Goal: Task Accomplishment & Management: Use online tool/utility

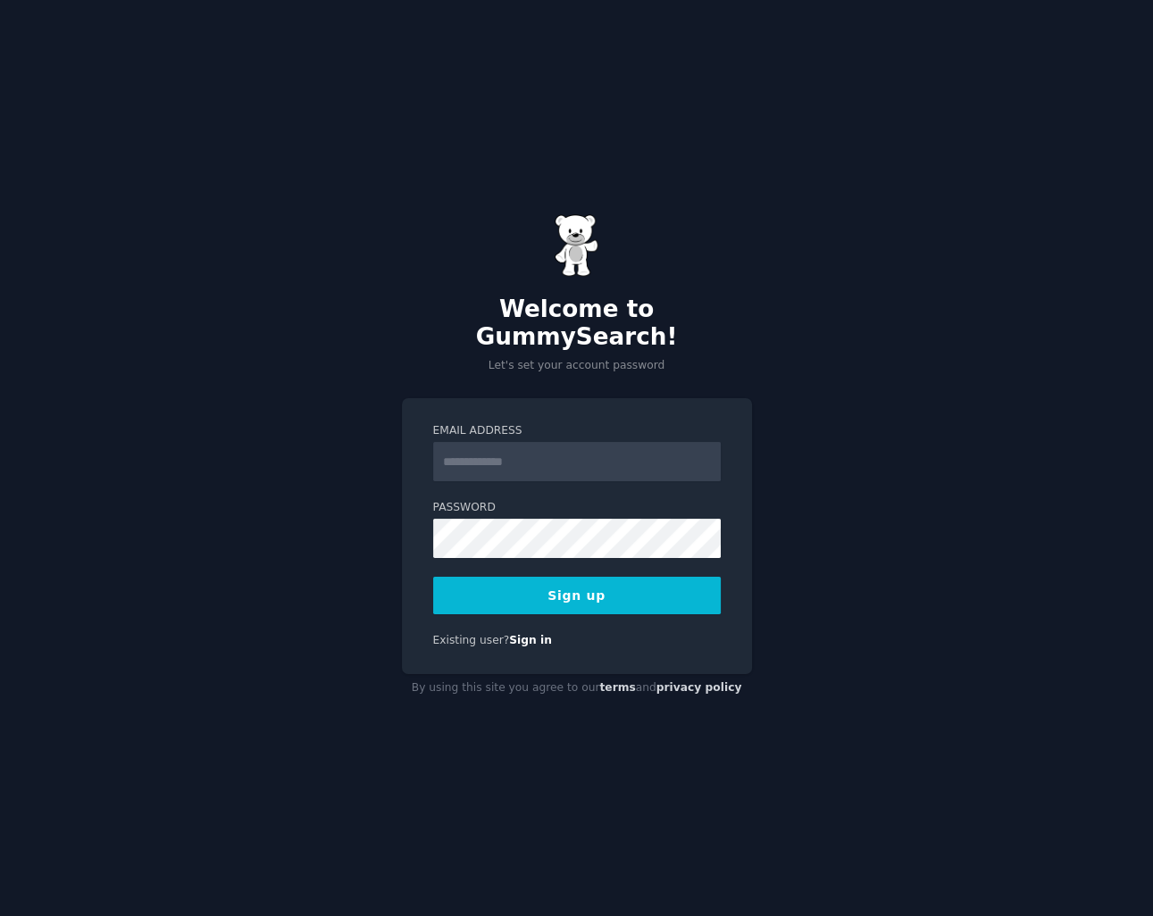
click at [505, 445] on input "Email Address" at bounding box center [577, 461] width 288 height 39
type input "**********"
click at [605, 577] on button "Sign up" at bounding box center [577, 596] width 288 height 38
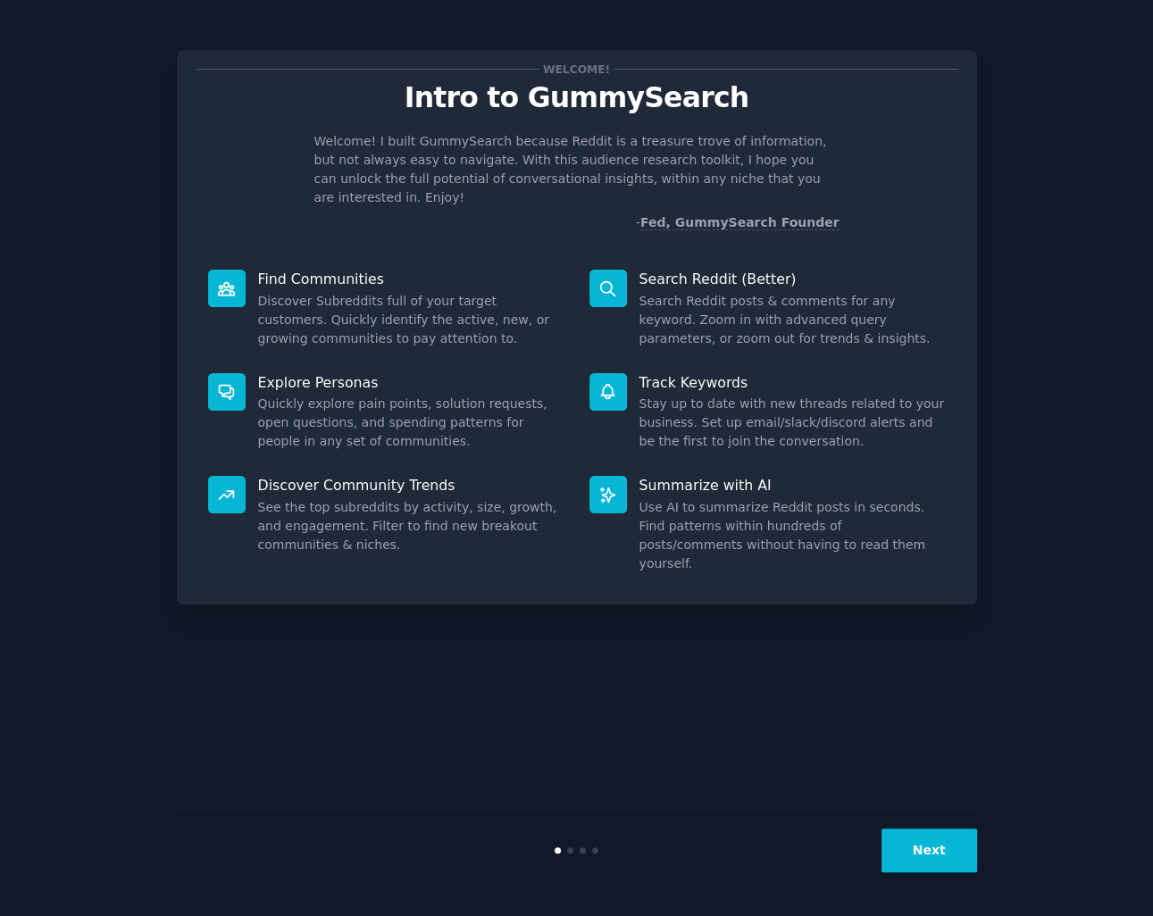
click at [932, 846] on button "Next" at bounding box center [929, 851] width 96 height 44
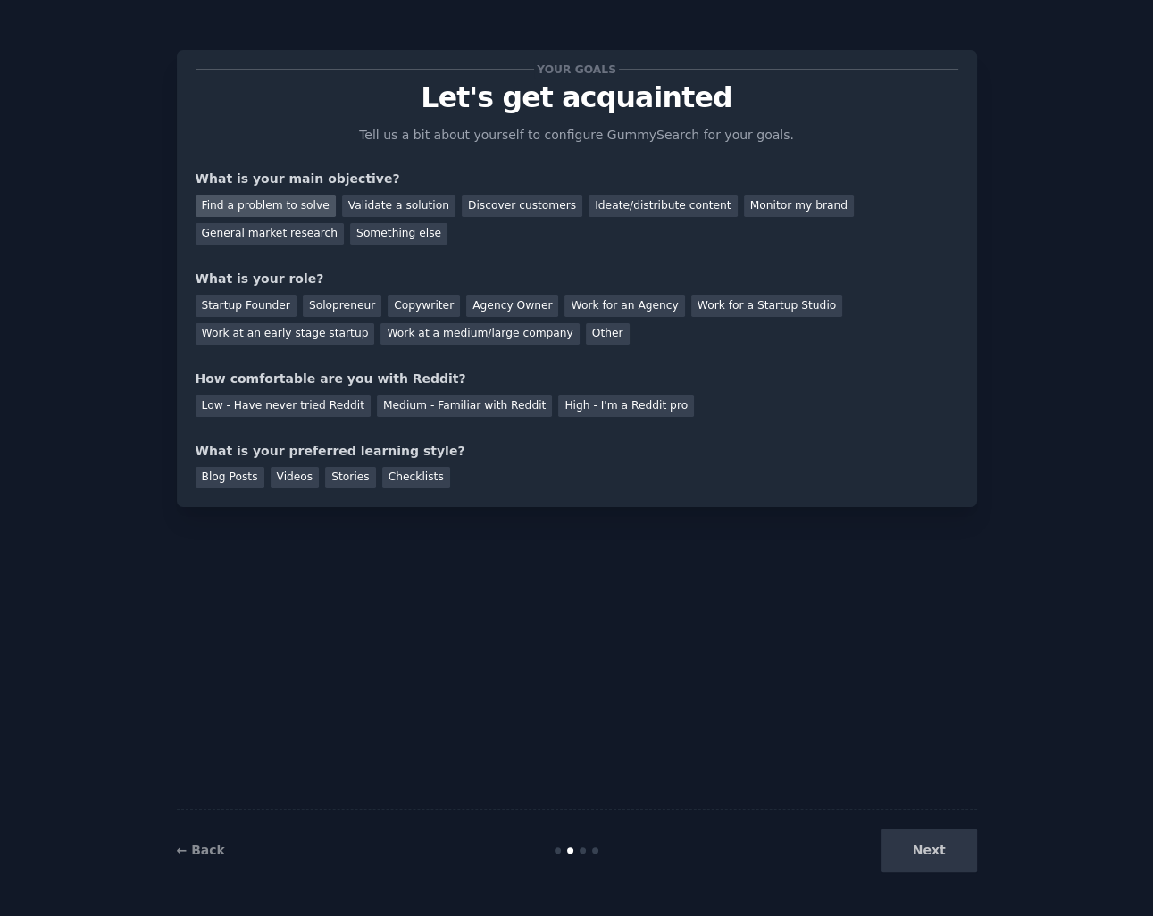
click at [287, 205] on div "Find a problem to solve" at bounding box center [266, 206] width 140 height 22
click at [367, 209] on div "Validate a solution" at bounding box center [398, 206] width 113 height 22
click at [615, 206] on div "Ideate/distribute content" at bounding box center [662, 206] width 148 height 22
click at [588, 313] on div "Work for an Agency" at bounding box center [624, 306] width 120 height 22
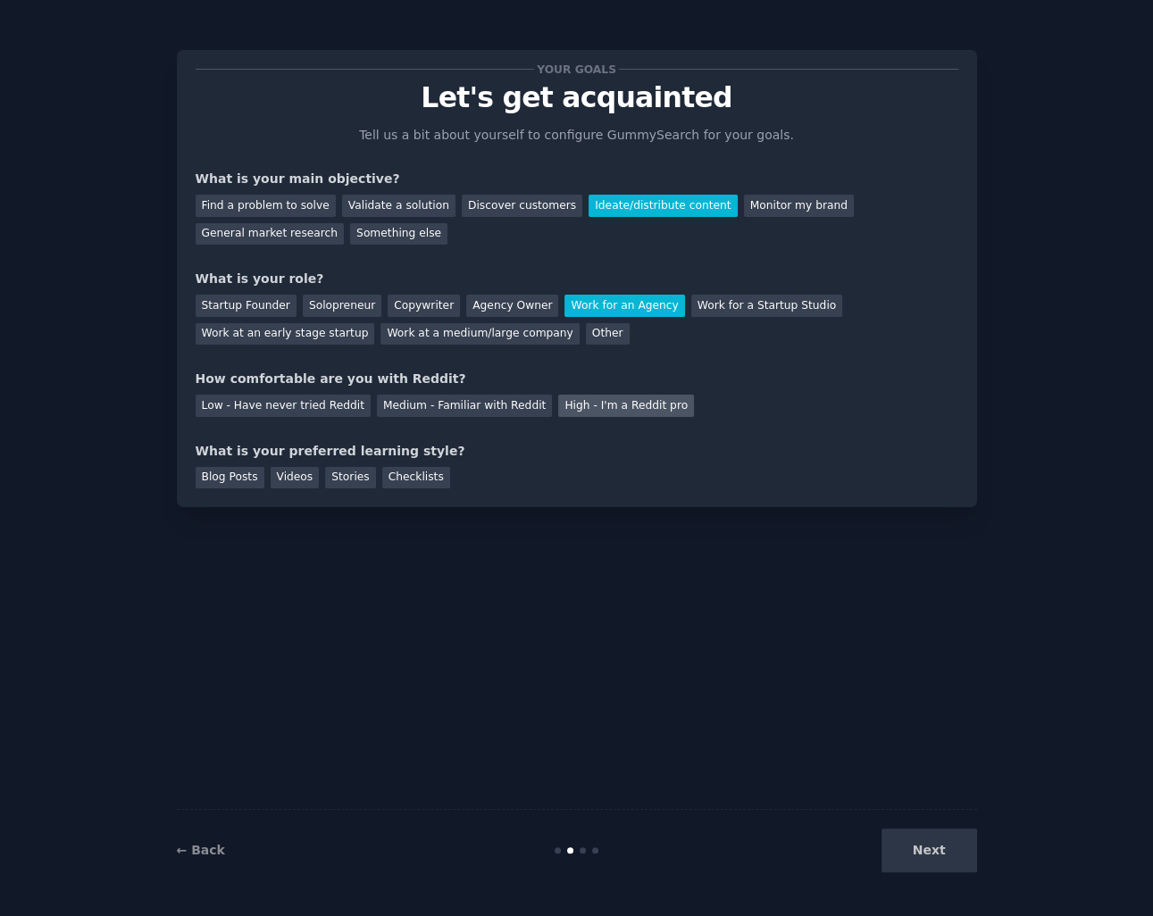
click at [569, 415] on div "High - I'm a Reddit pro" at bounding box center [626, 406] width 136 height 22
click at [391, 480] on div "Checklists" at bounding box center [416, 478] width 68 height 22
click at [939, 860] on button "Next" at bounding box center [929, 851] width 96 height 44
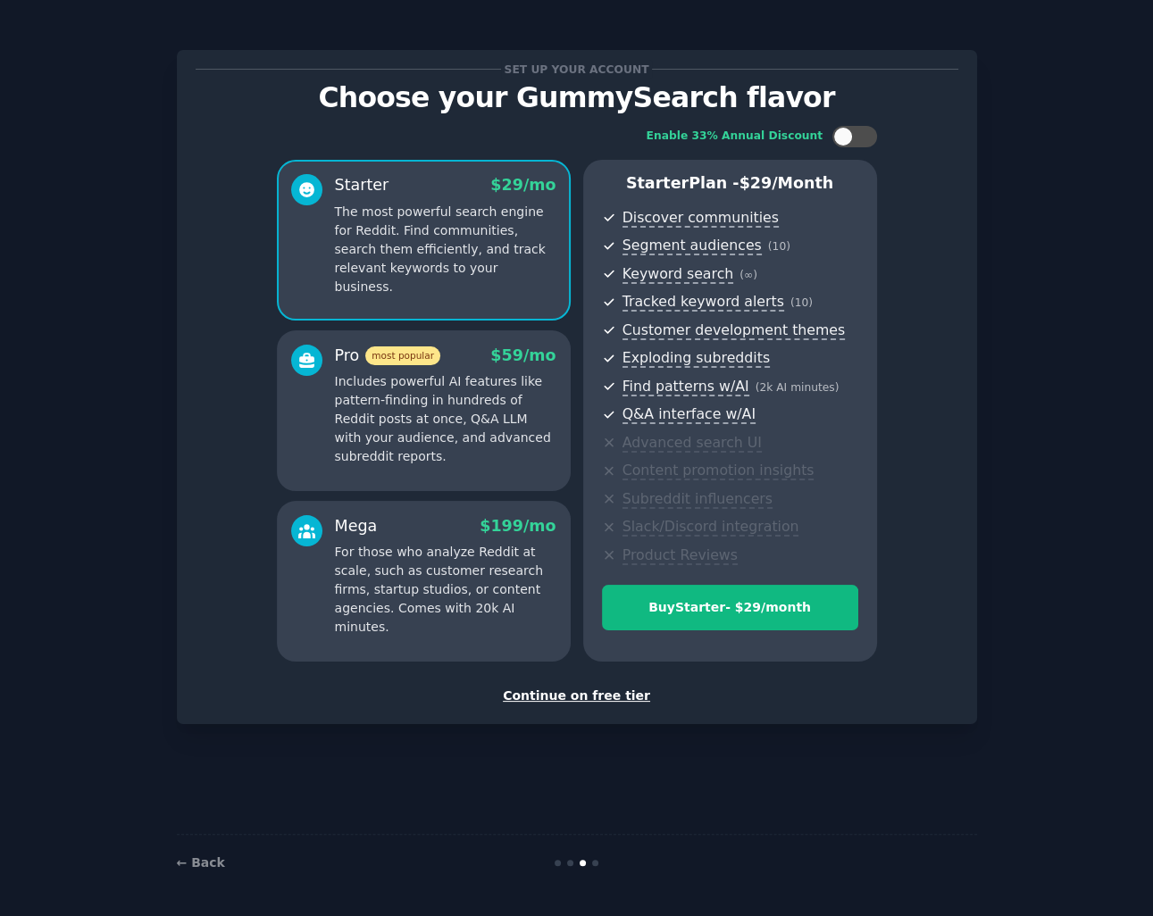
click at [604, 697] on div "Continue on free tier" at bounding box center [577, 696] width 763 height 19
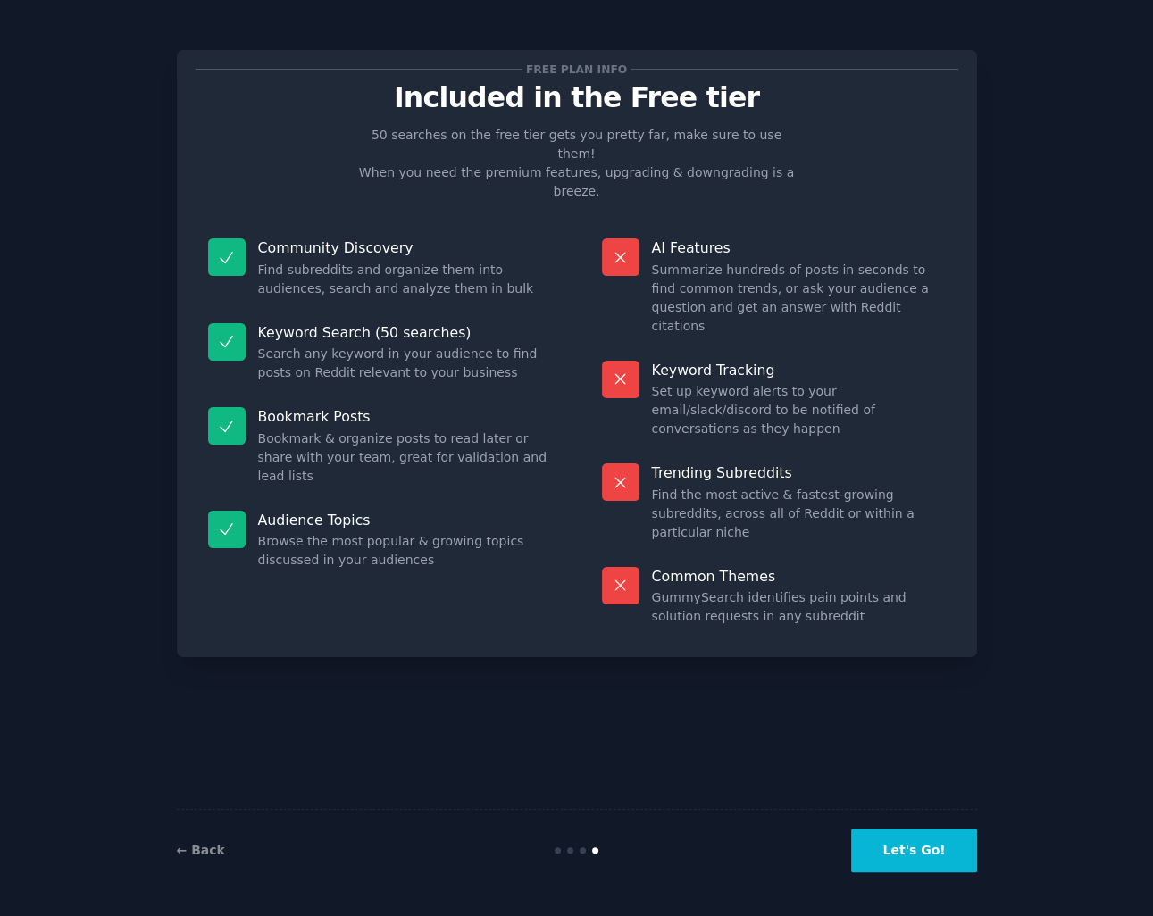
click at [920, 853] on button "Let's Go!" at bounding box center [913, 851] width 125 height 44
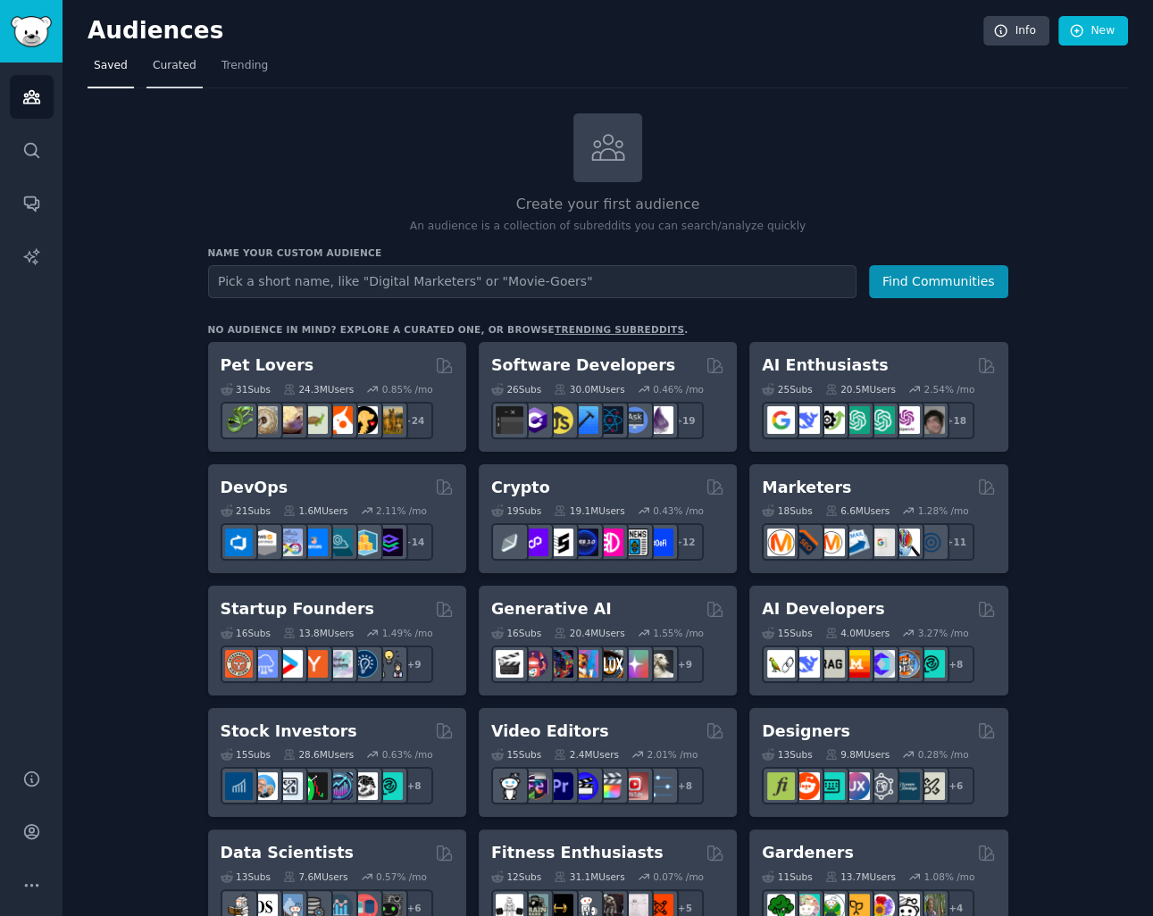
click at [175, 67] on span "Curated" at bounding box center [175, 66] width 44 height 16
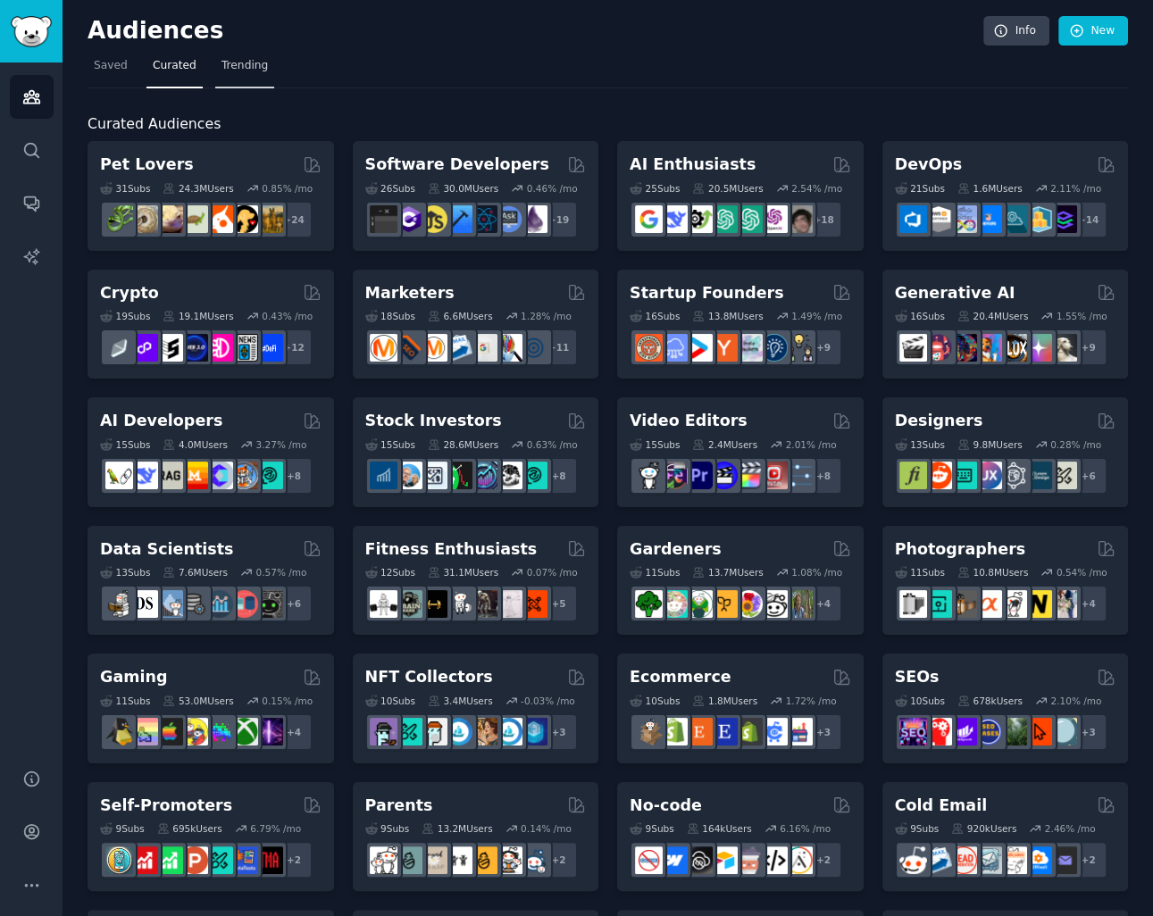
click at [228, 63] on span "Trending" at bounding box center [244, 66] width 46 height 16
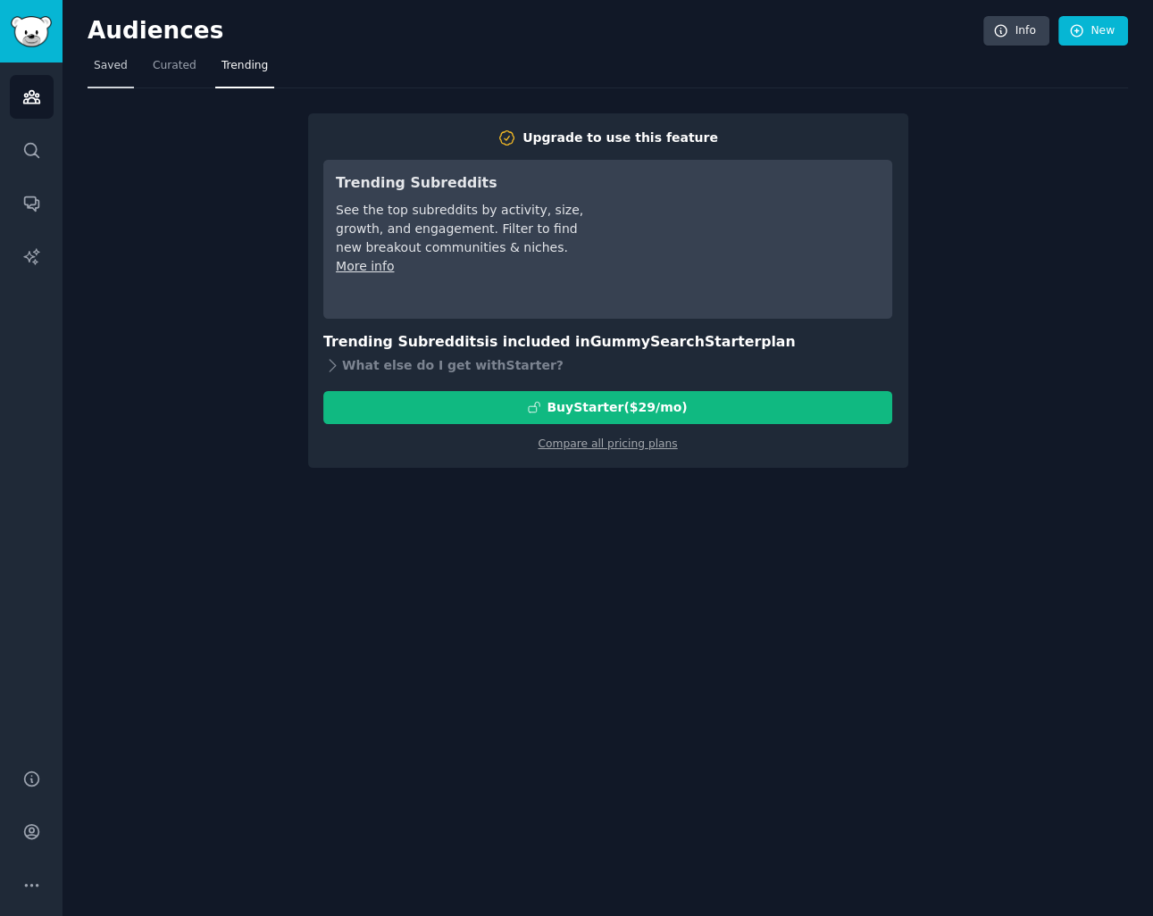
click at [123, 64] on link "Saved" at bounding box center [111, 70] width 46 height 37
